Goal: Entertainment & Leisure: Consume media (video, audio)

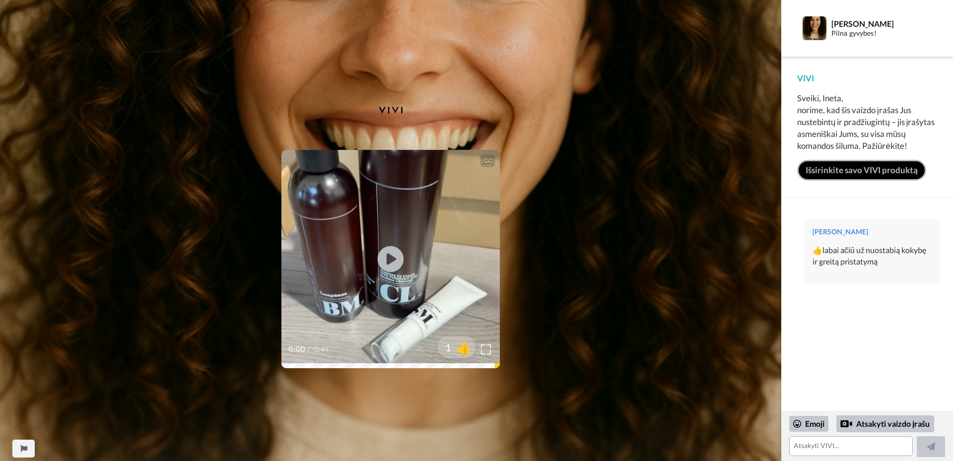
click at [396, 260] on icon at bounding box center [391, 259] width 26 height 26
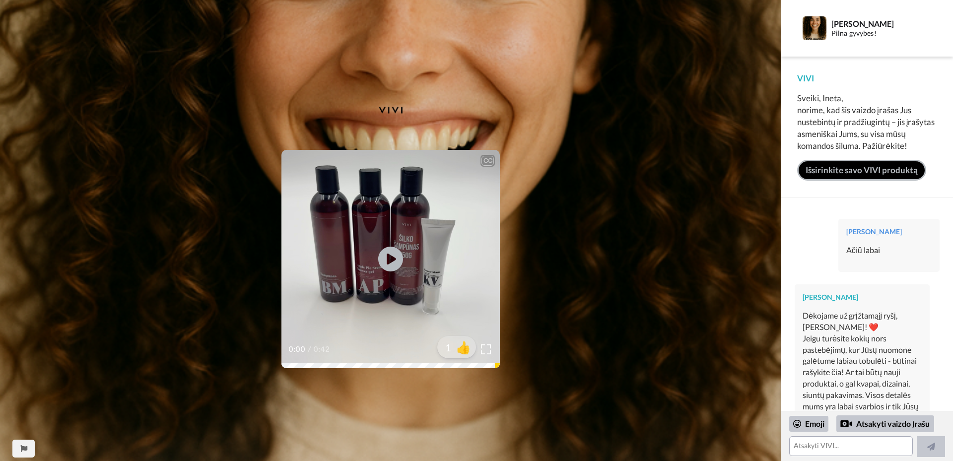
scroll to position [124, 0]
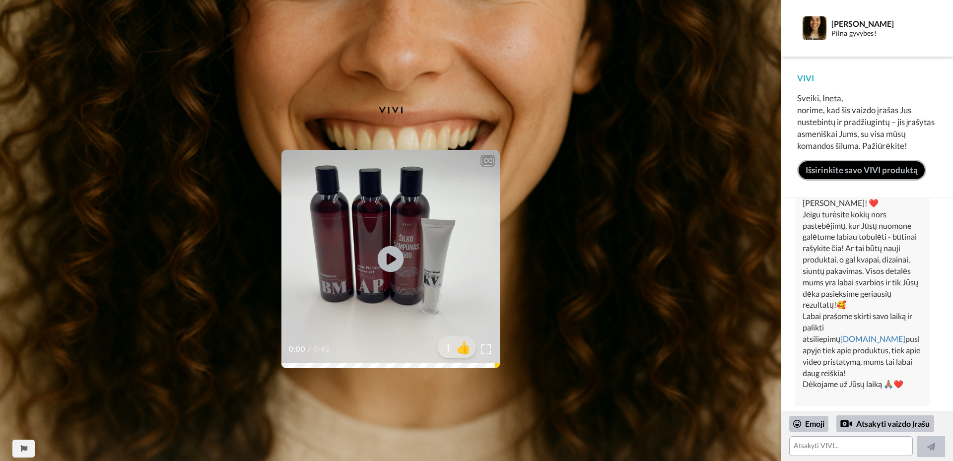
click at [382, 258] on icon at bounding box center [391, 259] width 26 height 26
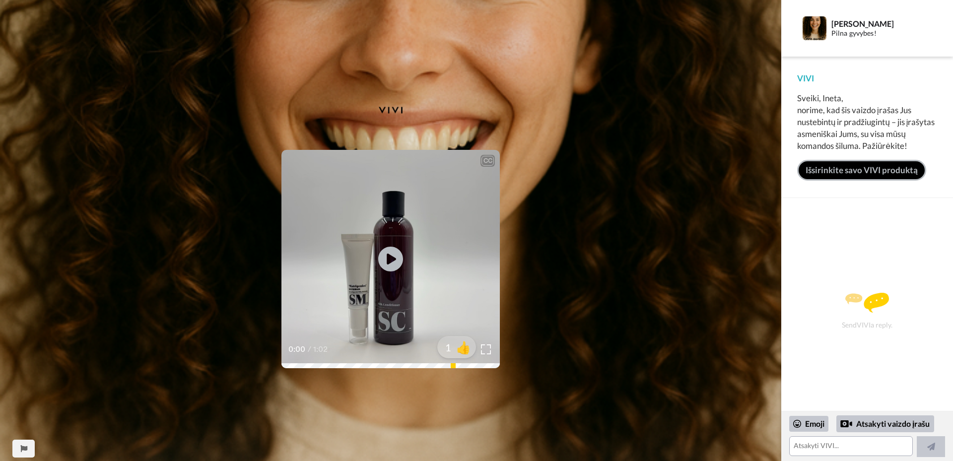
click at [398, 262] on icon at bounding box center [390, 259] width 25 height 25
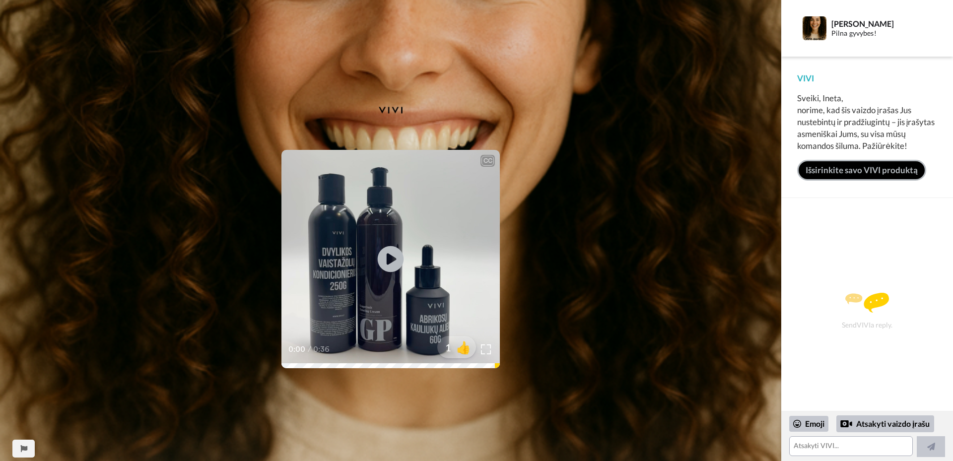
click at [394, 262] on icon at bounding box center [391, 259] width 26 height 26
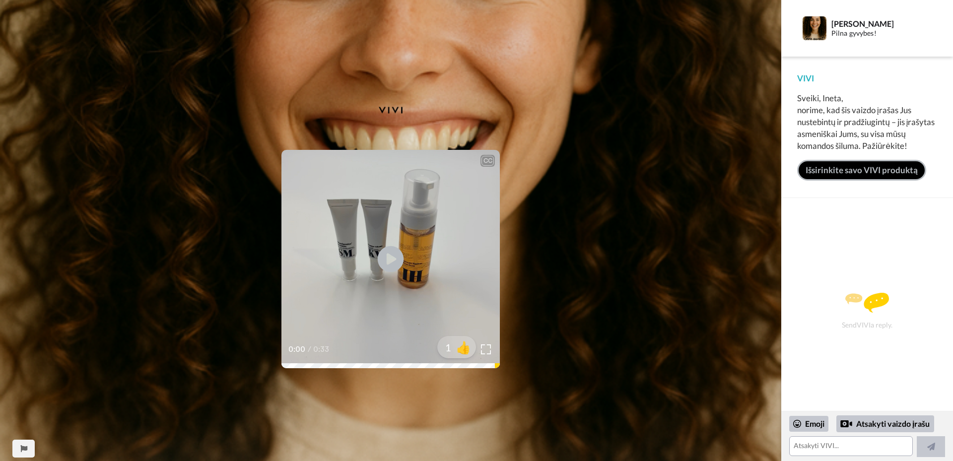
click at [390, 257] on icon "Play/Pause" at bounding box center [391, 259] width 26 height 47
